Goal: Information Seeking & Learning: Learn about a topic

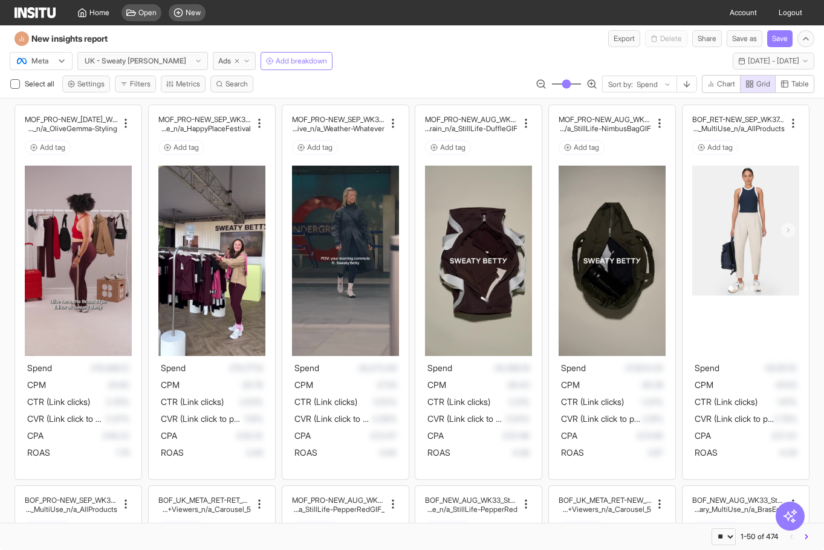
select select "**"
click at [758, 84] on span "Grid" at bounding box center [764, 84] width 14 height 10
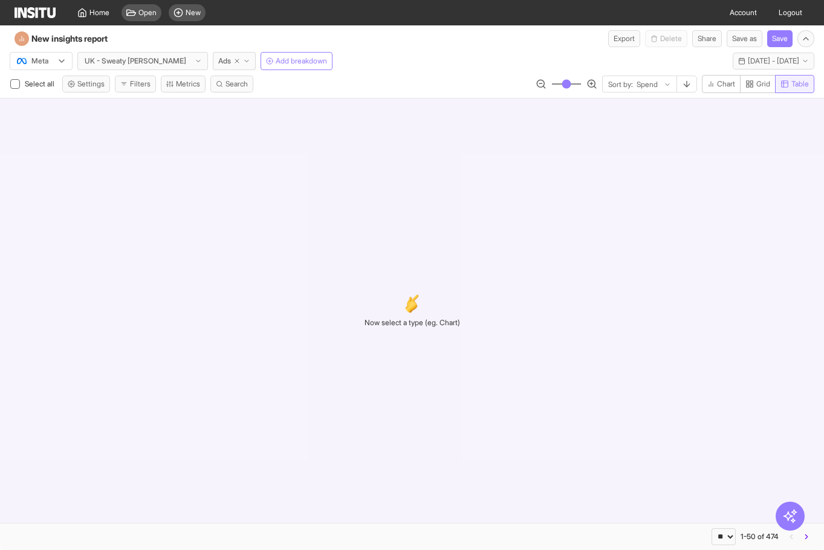
click at [784, 83] on icon "button" at bounding box center [785, 84] width 8 height 8
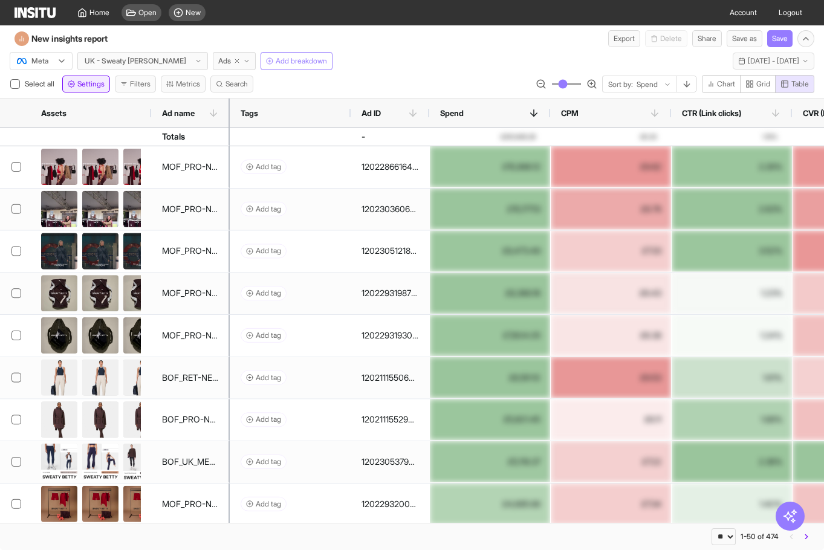
click at [90, 86] on span "Settings" at bounding box center [90, 84] width 27 height 10
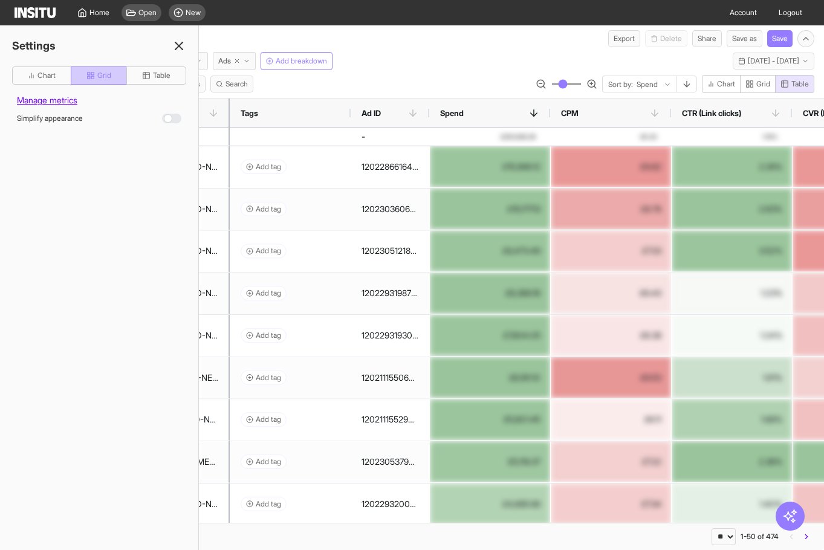
click at [90, 76] on icon "button" at bounding box center [90, 75] width 8 height 8
click at [145, 77] on icon "button" at bounding box center [146, 75] width 8 height 8
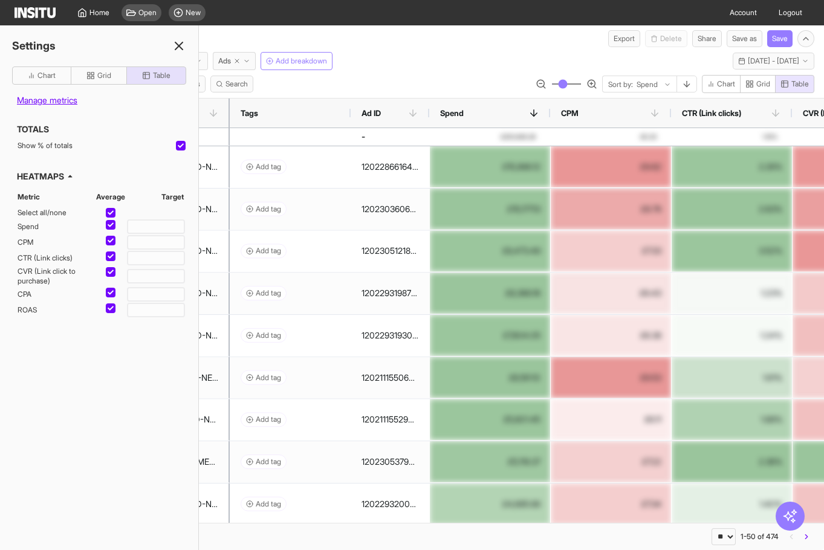
click at [112, 313] on div at bounding box center [111, 309] width 10 height 10
click at [111, 311] on div at bounding box center [111, 309] width 10 height 10
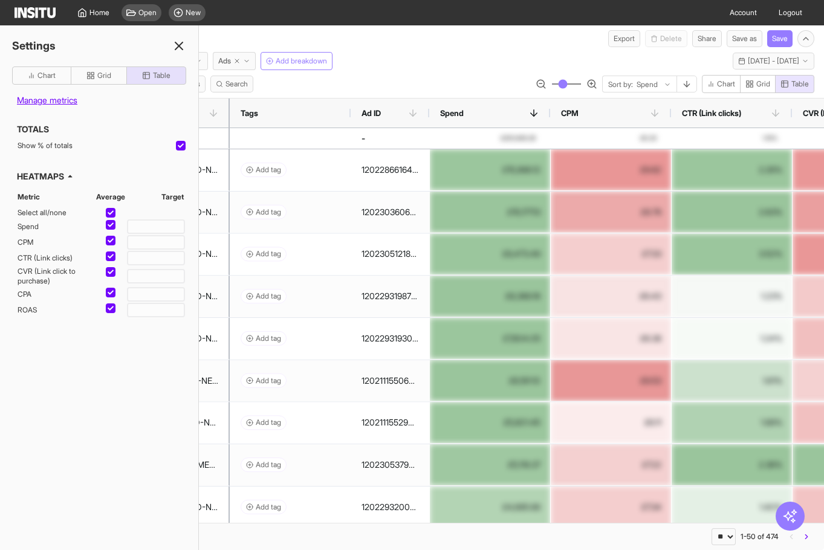
click at [112, 307] on icon at bounding box center [111, 308] width 6 height 4
click at [111, 306] on icon at bounding box center [111, 308] width 6 height 6
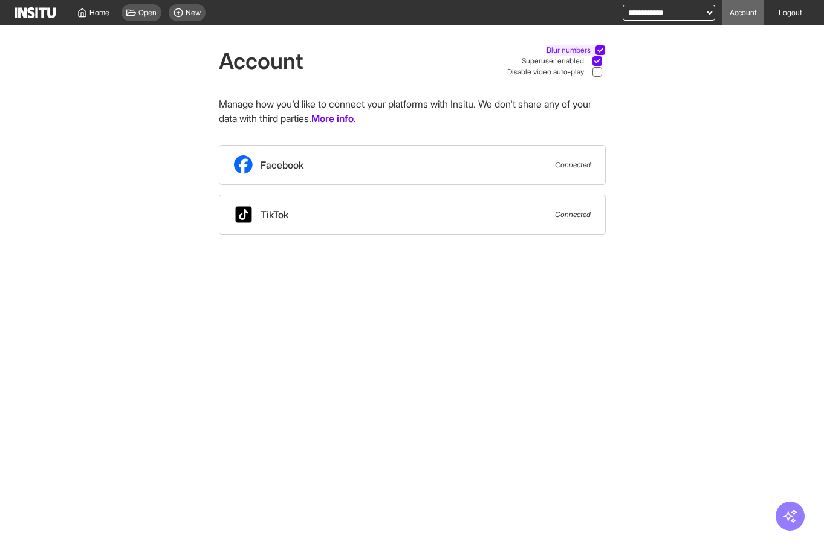
click at [601, 47] on div at bounding box center [601, 50] width 10 height 10
drag, startPoint x: 225, startPoint y: 59, endPoint x: 682, endPoint y: 91, distance: 458.3
click at [682, 91] on div "Account Blur numbers Superuser enabled Disable video auto-play Manage how you'd…" at bounding box center [412, 129] width 824 height 209
drag, startPoint x: 683, startPoint y: 104, endPoint x: 689, endPoint y: 107, distance: 6.8
click at [683, 104] on div "Account Blur numbers Superuser enabled Disable video auto-play Manage how you'd…" at bounding box center [412, 129] width 824 height 209
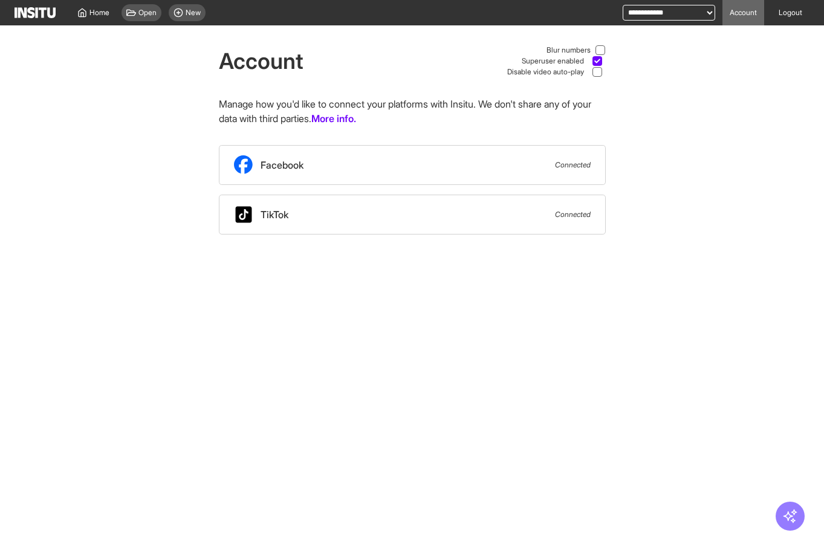
click at [336, 210] on div "TikTok Connected" at bounding box center [412, 215] width 387 height 40
click at [199, 15] on span "New" at bounding box center [193, 13] width 15 height 10
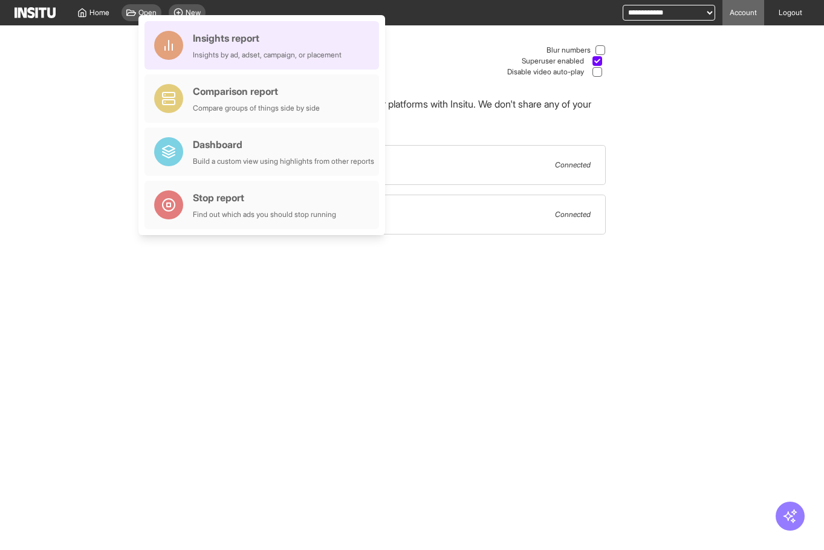
click at [218, 53] on div "Insights by ad, adset, campaign, or placement" at bounding box center [267, 55] width 149 height 10
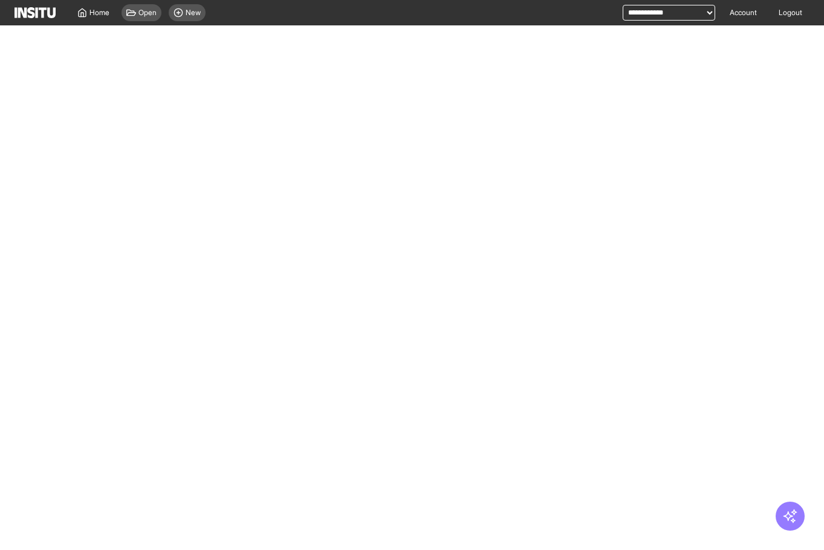
select select "**"
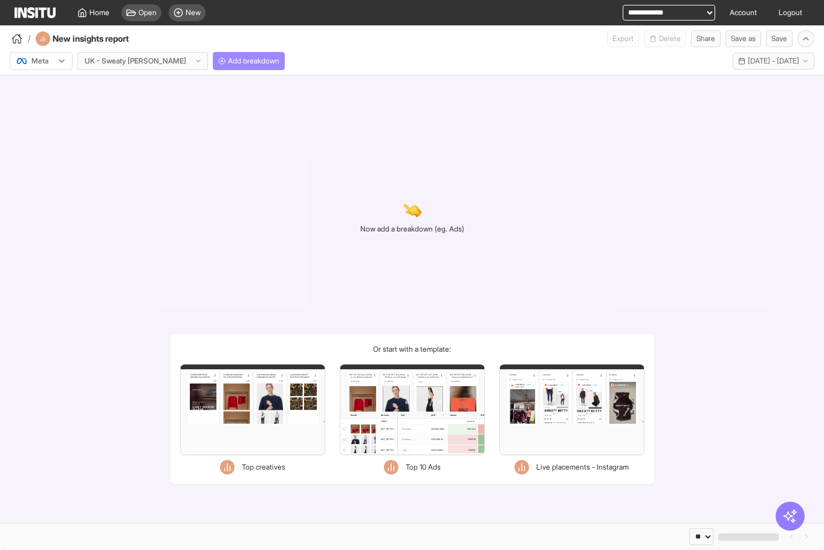
click at [228, 61] on span "Add breakdown" at bounding box center [253, 61] width 51 height 10
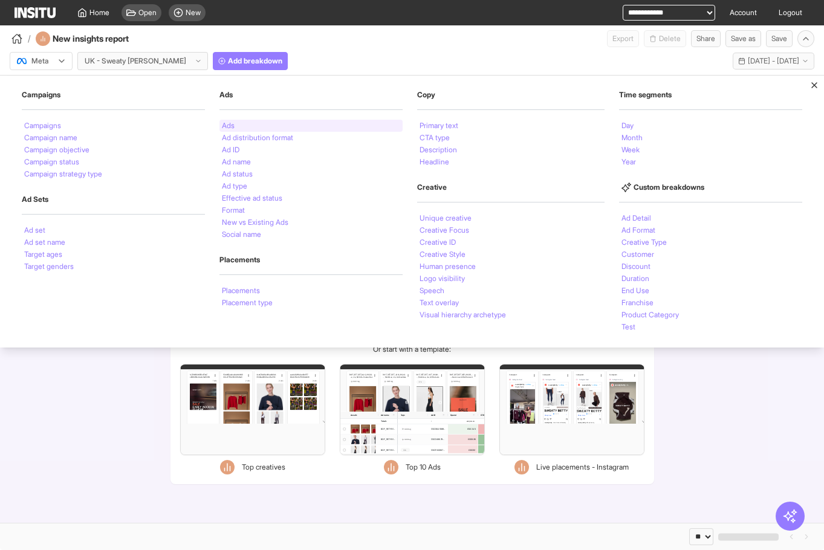
click at [236, 123] on div "Ads" at bounding box center [311, 126] width 183 height 12
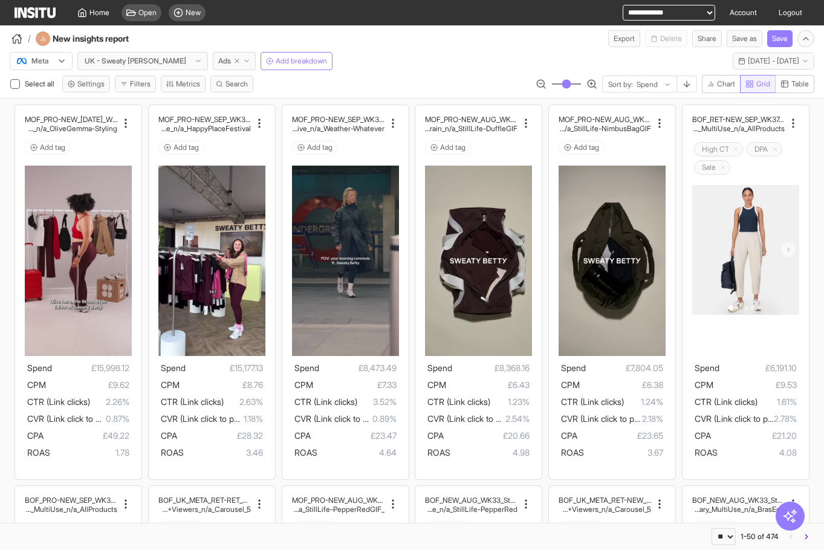
click at [761, 80] on span "Grid" at bounding box center [764, 84] width 14 height 10
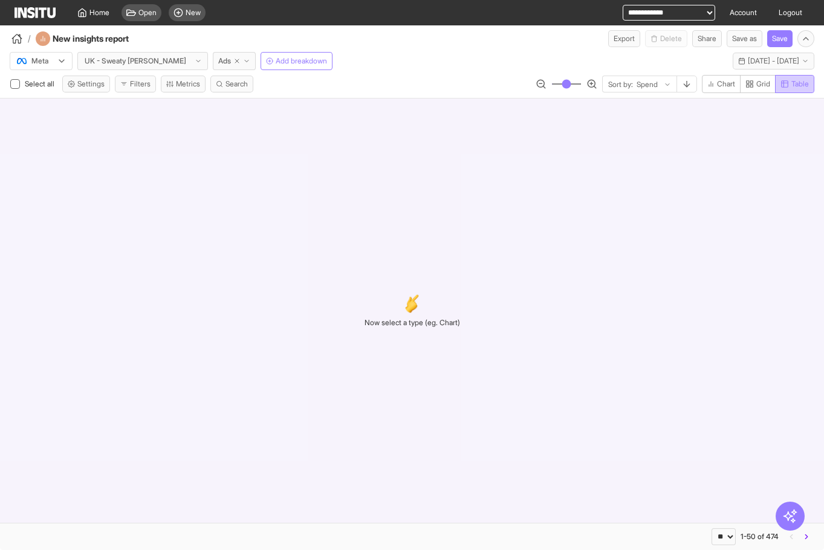
click at [792, 82] on span "Table" at bounding box center [801, 84] width 18 height 10
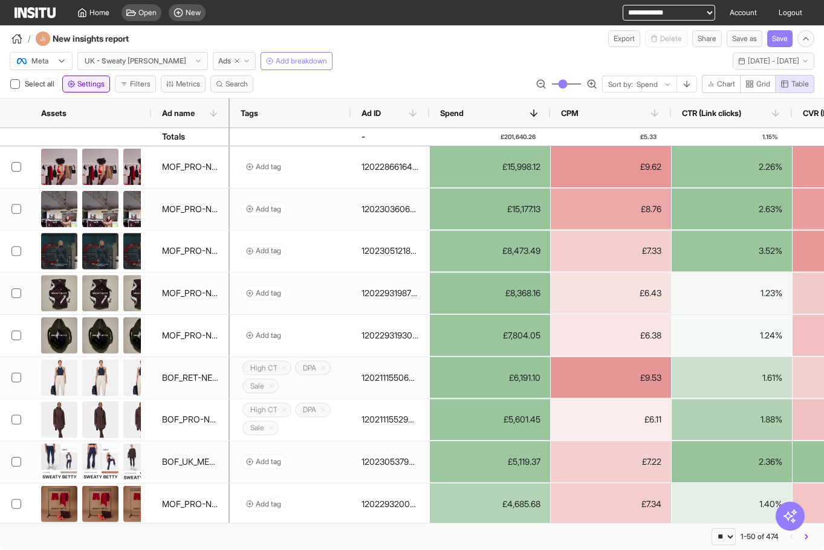
click at [75, 83] on icon "button" at bounding box center [71, 84] width 7 height 7
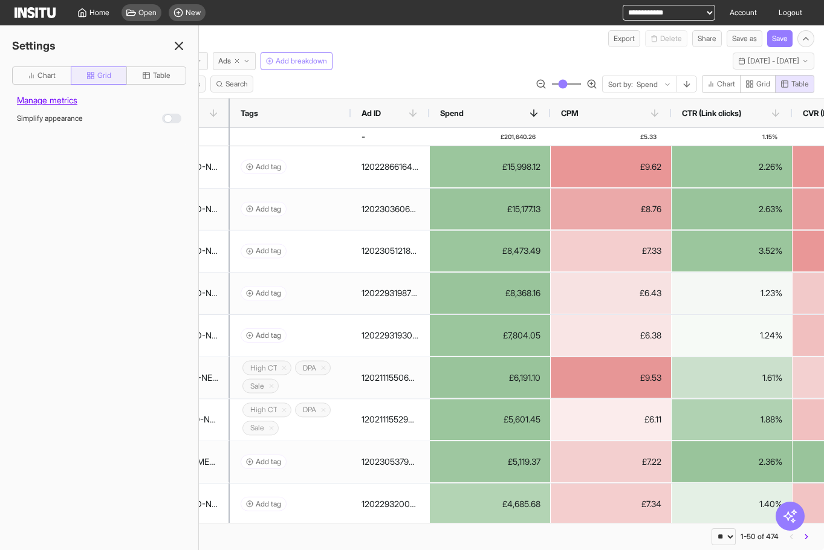
click at [109, 79] on span "Grid" at bounding box center [104, 76] width 14 height 10
click at [158, 77] on span "Table" at bounding box center [162, 76] width 18 height 10
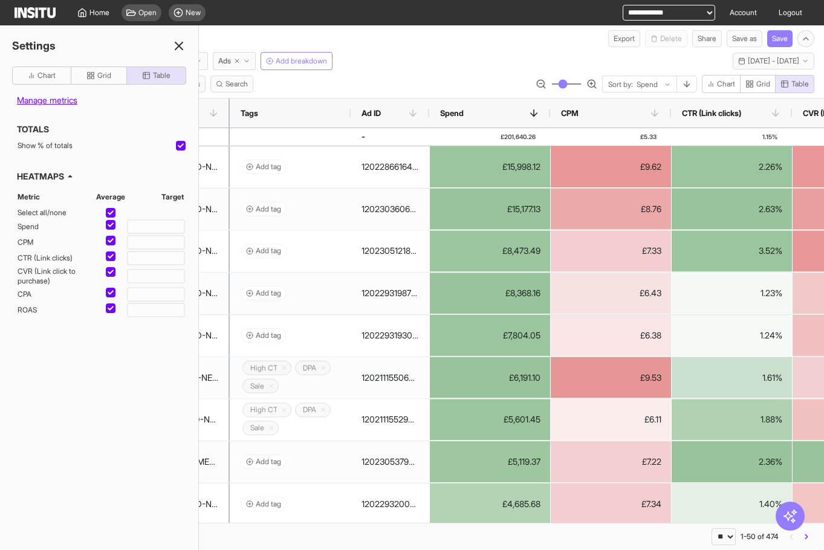
type button "table"
click at [126, 67] on button "Table" at bounding box center [156, 76] width 60 height 18
